Goal: Transaction & Acquisition: Purchase product/service

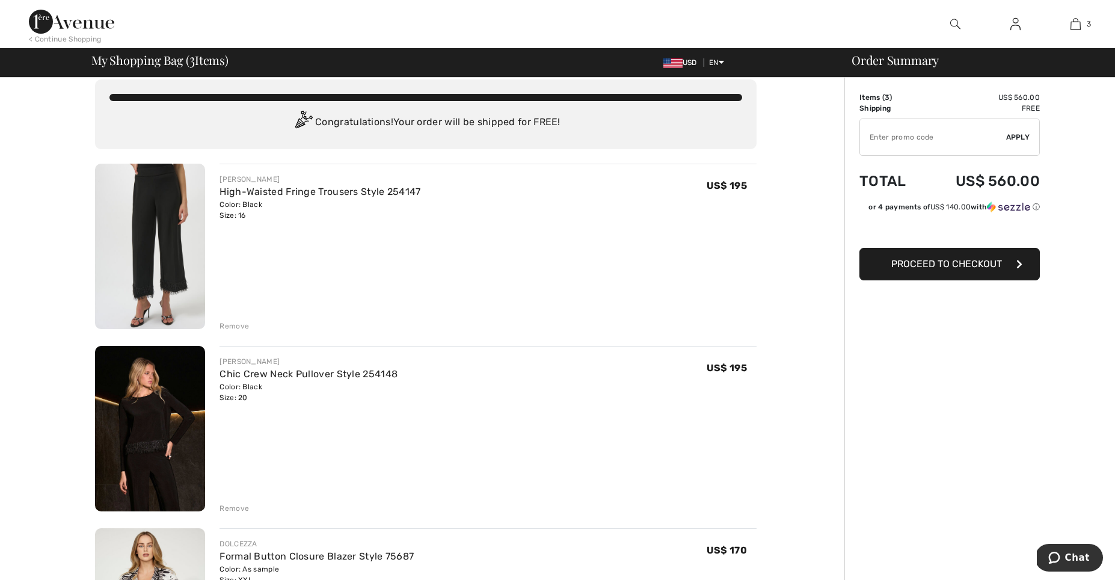
scroll to position [12, 0]
click at [971, 210] on span "US$ 140.00" at bounding box center [951, 207] width 40 height 8
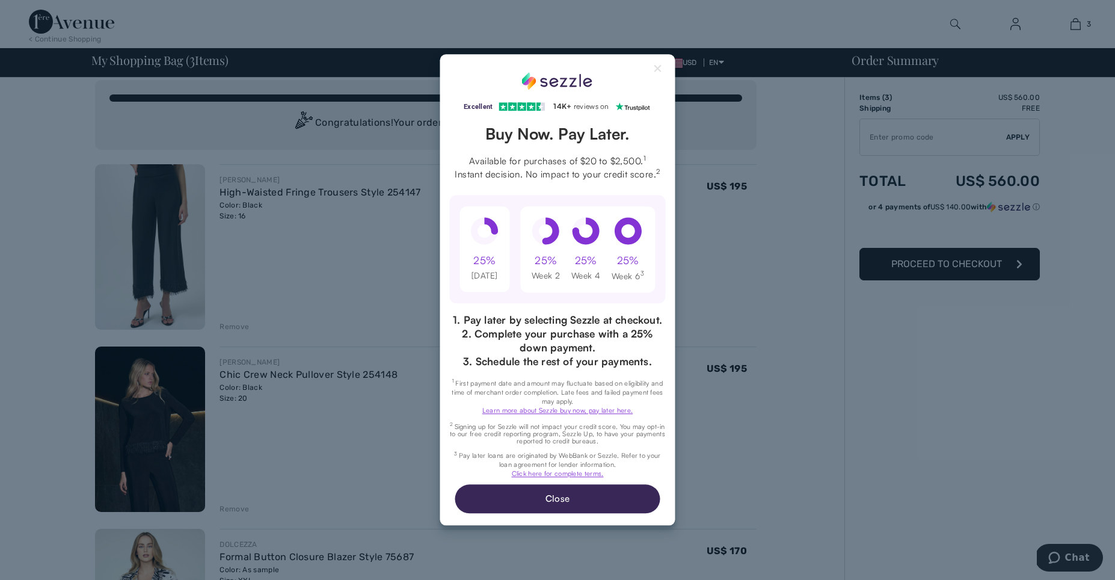
click at [483, 253] on div "25%" at bounding box center [484, 260] width 22 height 14
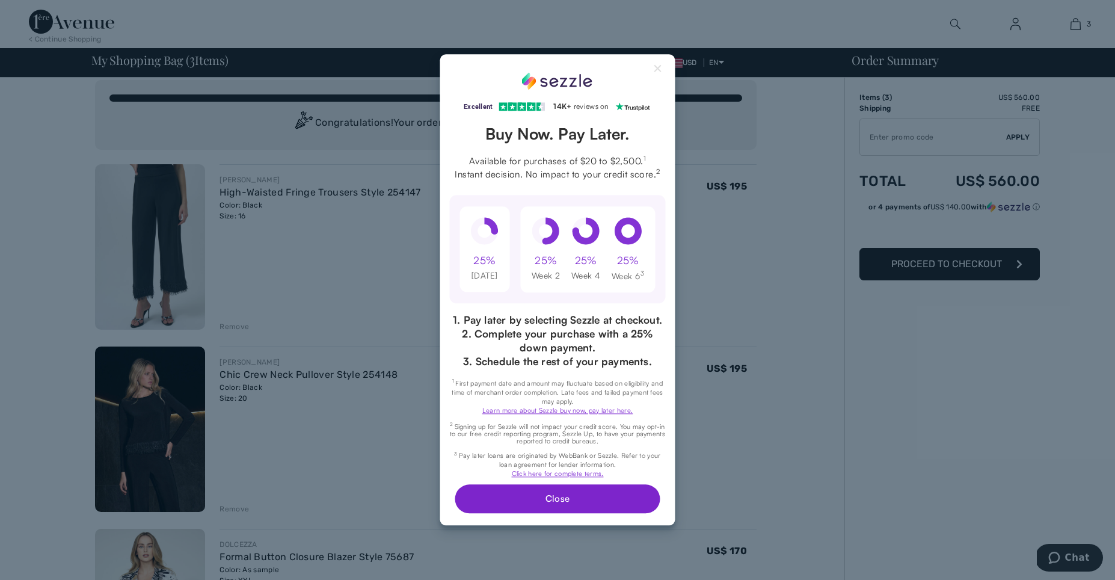
click at [562, 514] on button "Close" at bounding box center [557, 499] width 205 height 29
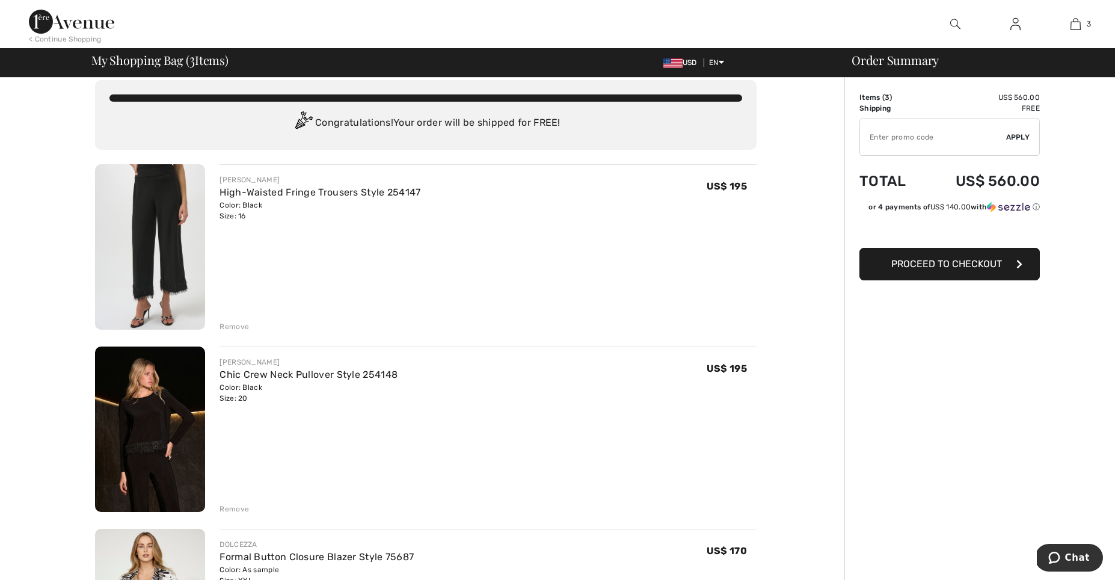
click at [930, 269] on span "Proceed to Checkout" at bounding box center [946, 263] width 111 height 11
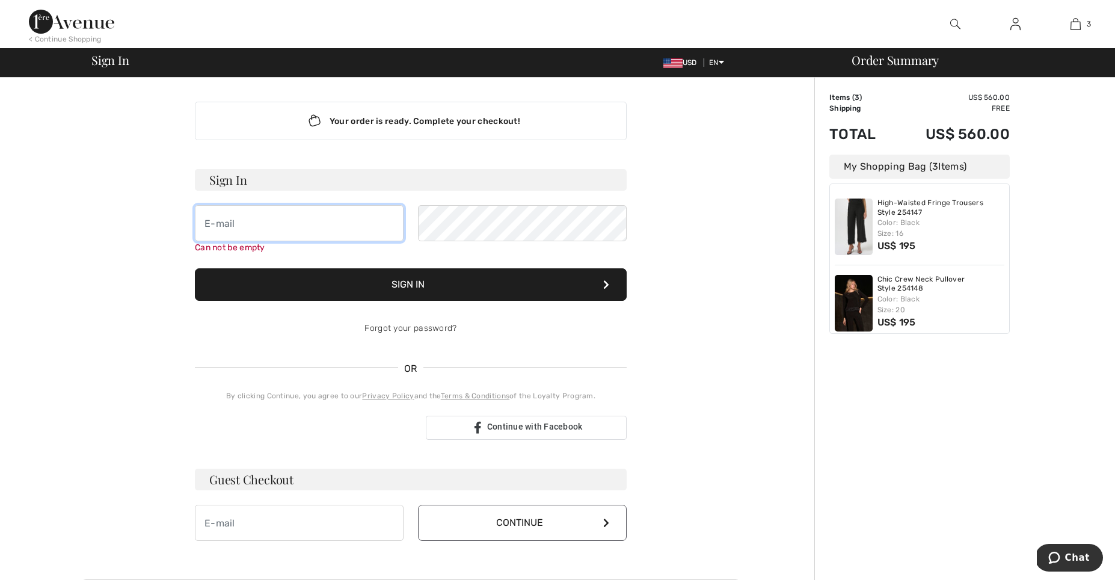
type input "[EMAIL_ADDRESS][DOMAIN_NAME]"
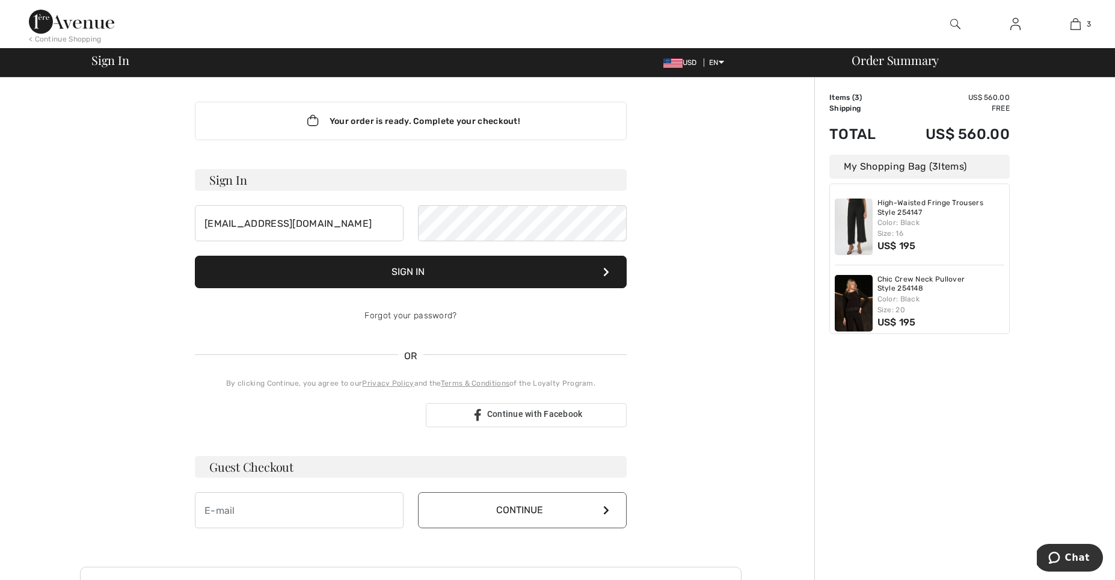
click at [411, 272] on button "Sign In" at bounding box center [411, 272] width 432 height 32
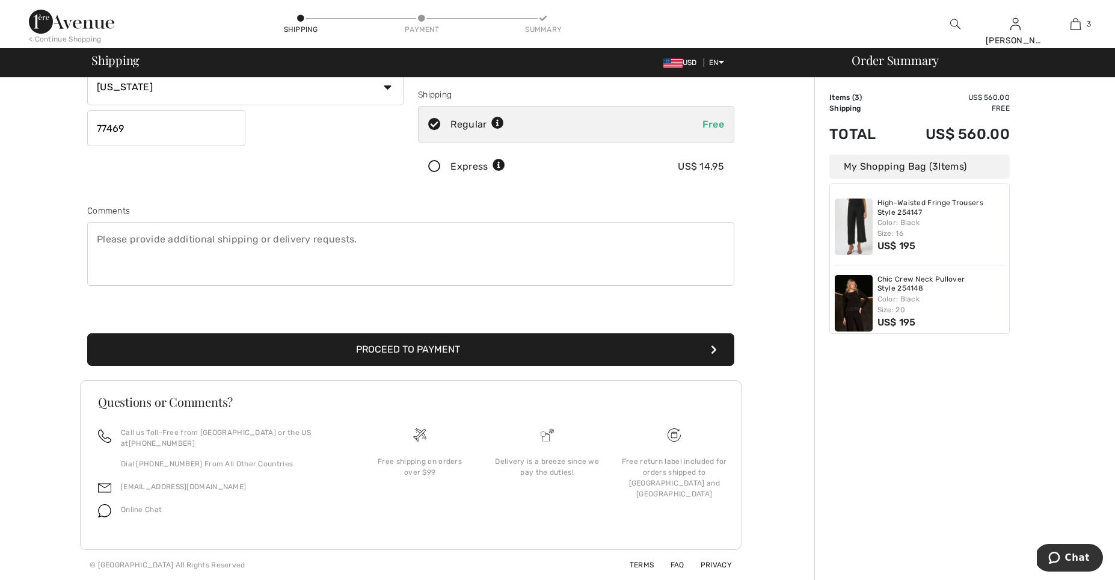
scroll to position [215, 0]
click at [423, 337] on button "Proceed to Payment" at bounding box center [410, 349] width 647 height 32
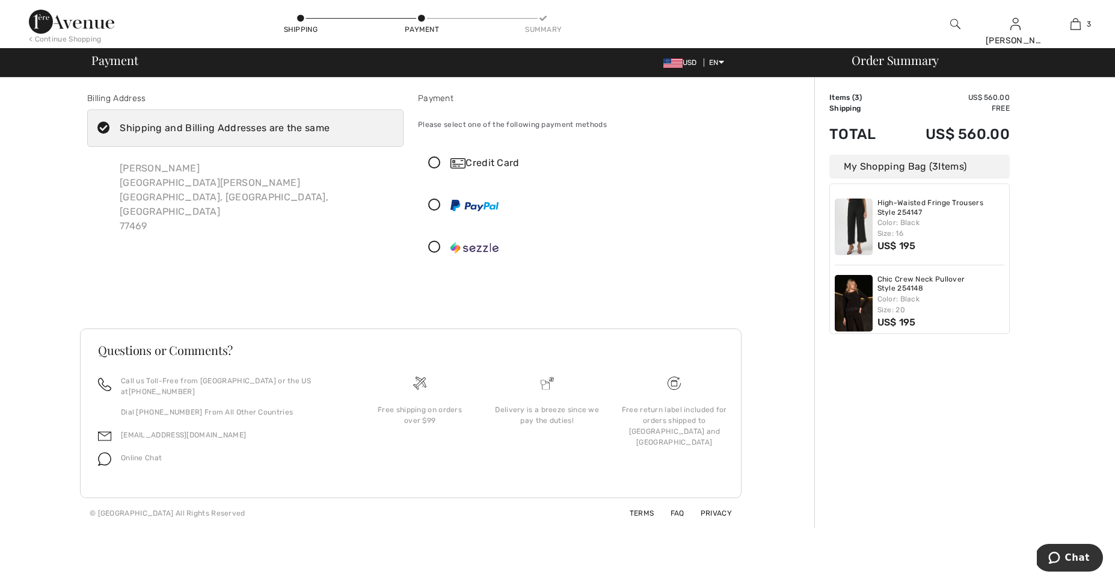
click at [433, 245] on icon at bounding box center [435, 247] width 32 height 13
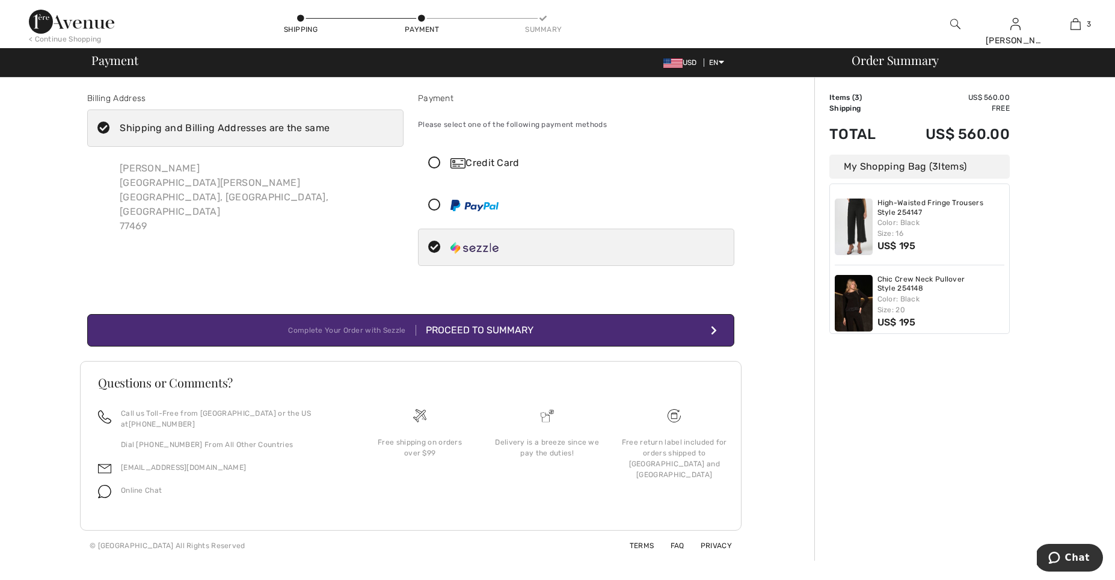
click at [478, 330] on div "Proceed to Summary" at bounding box center [474, 330] width 117 height 14
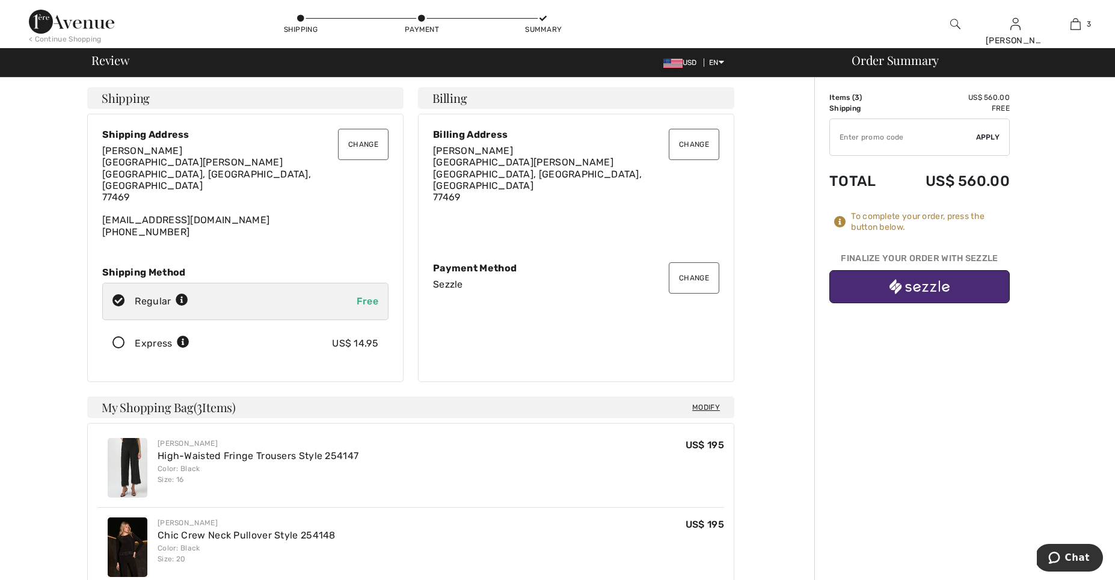
click at [923, 287] on img "button" at bounding box center [920, 286] width 60 height 15
